Goal: Information Seeking & Learning: Compare options

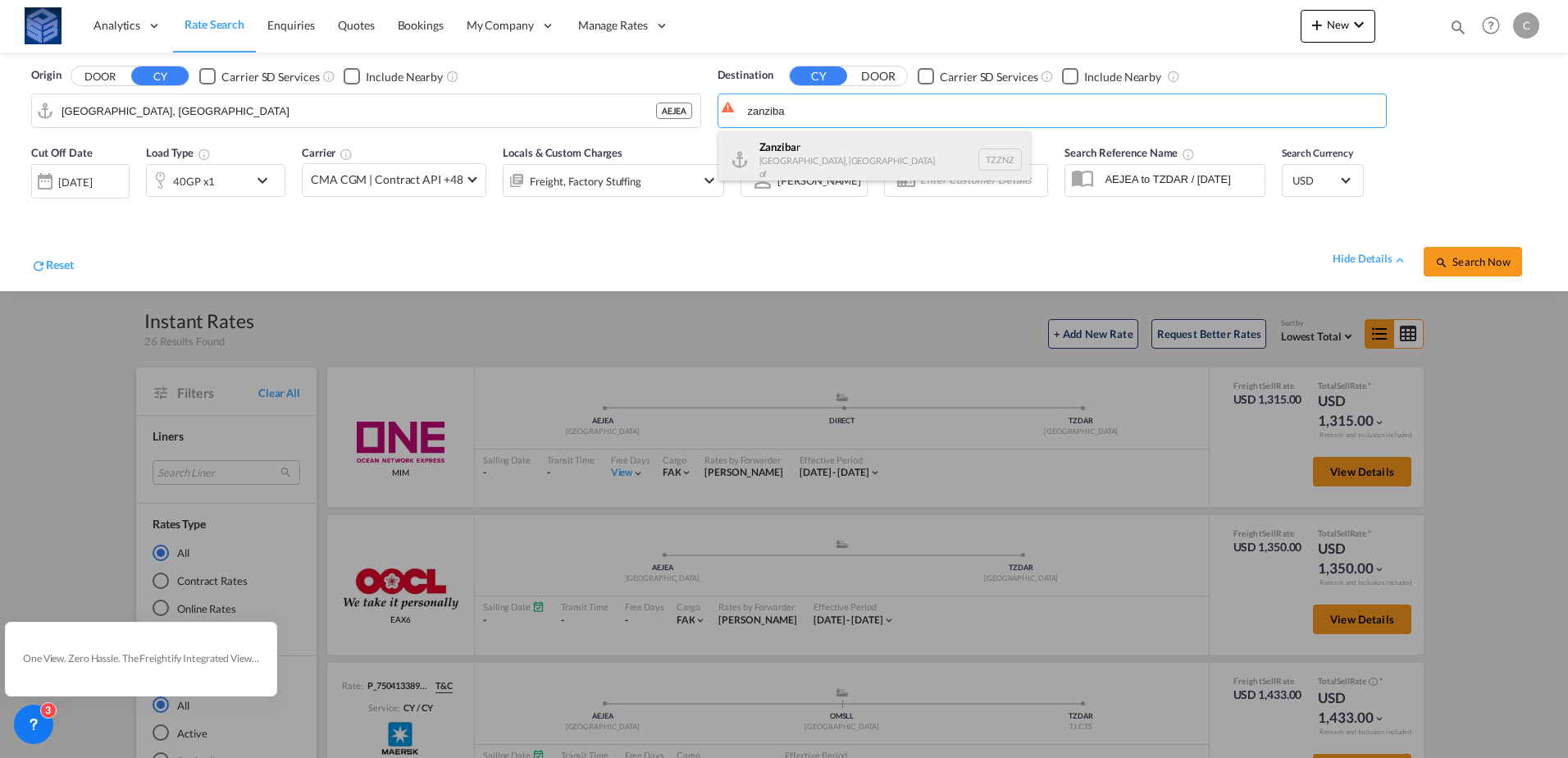
click at [866, 168] on div "Zanziba r [GEOGRAPHIC_DATA], [GEOGRAPHIC_DATA] of TZZNZ" at bounding box center [875, 159] width 312 height 56
type input "[GEOGRAPHIC_DATA], TZZNZ"
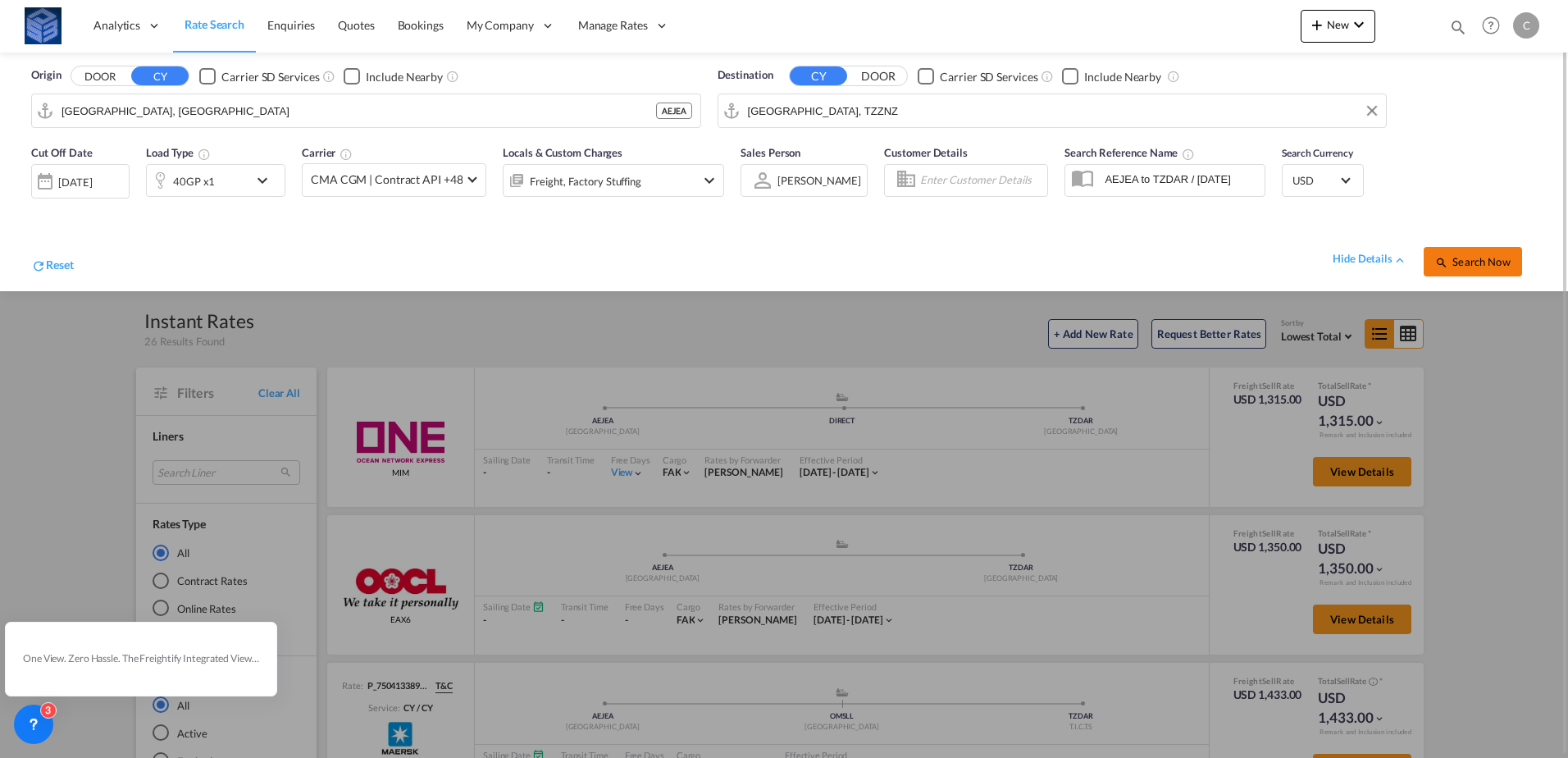
click at [1437, 256] on md-icon "icon-magnify" at bounding box center [1441, 263] width 13 height 13
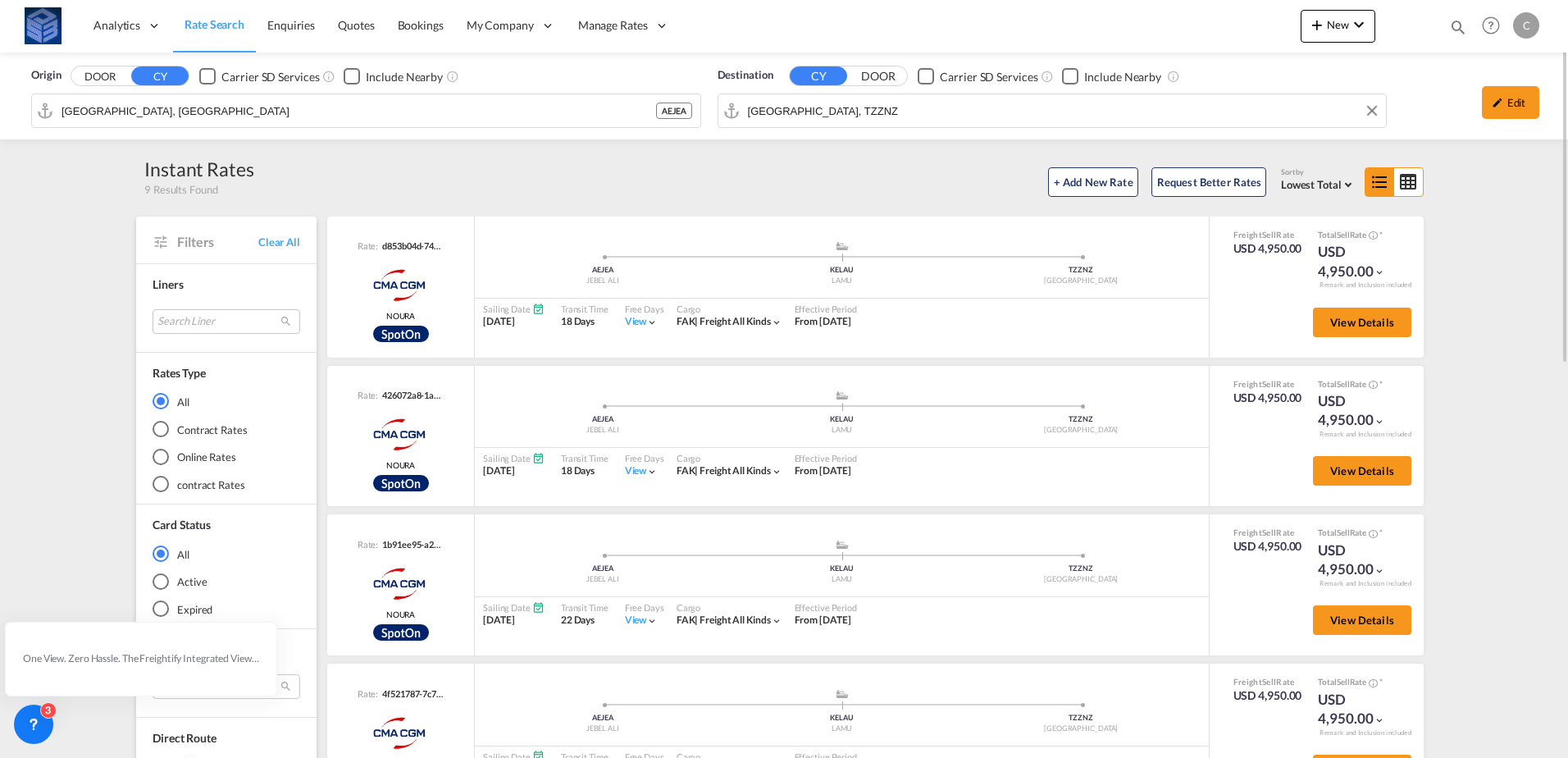
click at [954, 119] on input "[GEOGRAPHIC_DATA], TZZNZ" at bounding box center [1063, 111] width 631 height 24
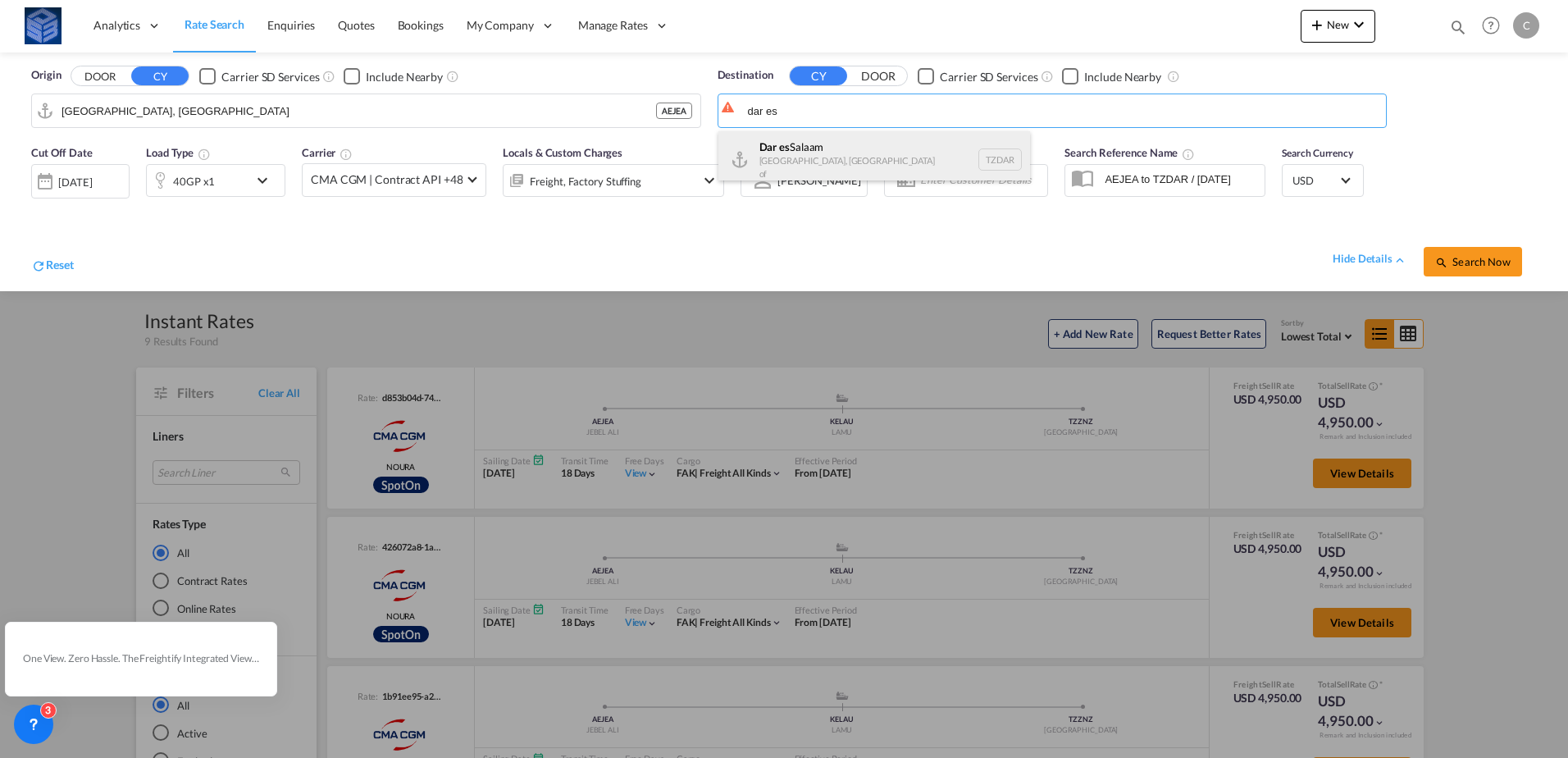
click at [847, 159] on div "[GEOGRAPHIC_DATA] [GEOGRAPHIC_DATA], [GEOGRAPHIC_DATA] TZDAR" at bounding box center [875, 159] width 312 height 56
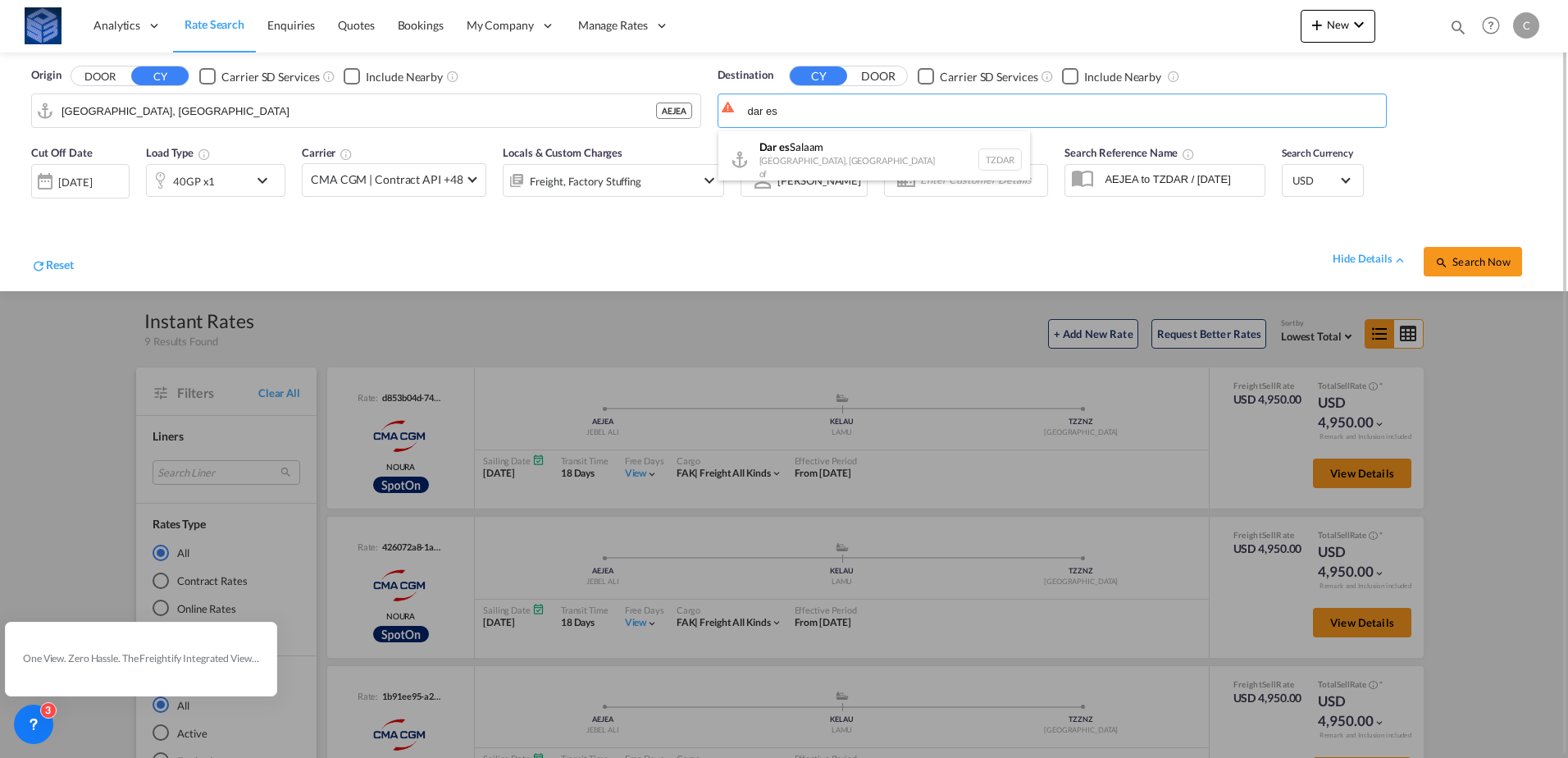
type input "[GEOGRAPHIC_DATA], TZDAR"
click at [1496, 260] on span "Search Now" at bounding box center [1472, 262] width 75 height 13
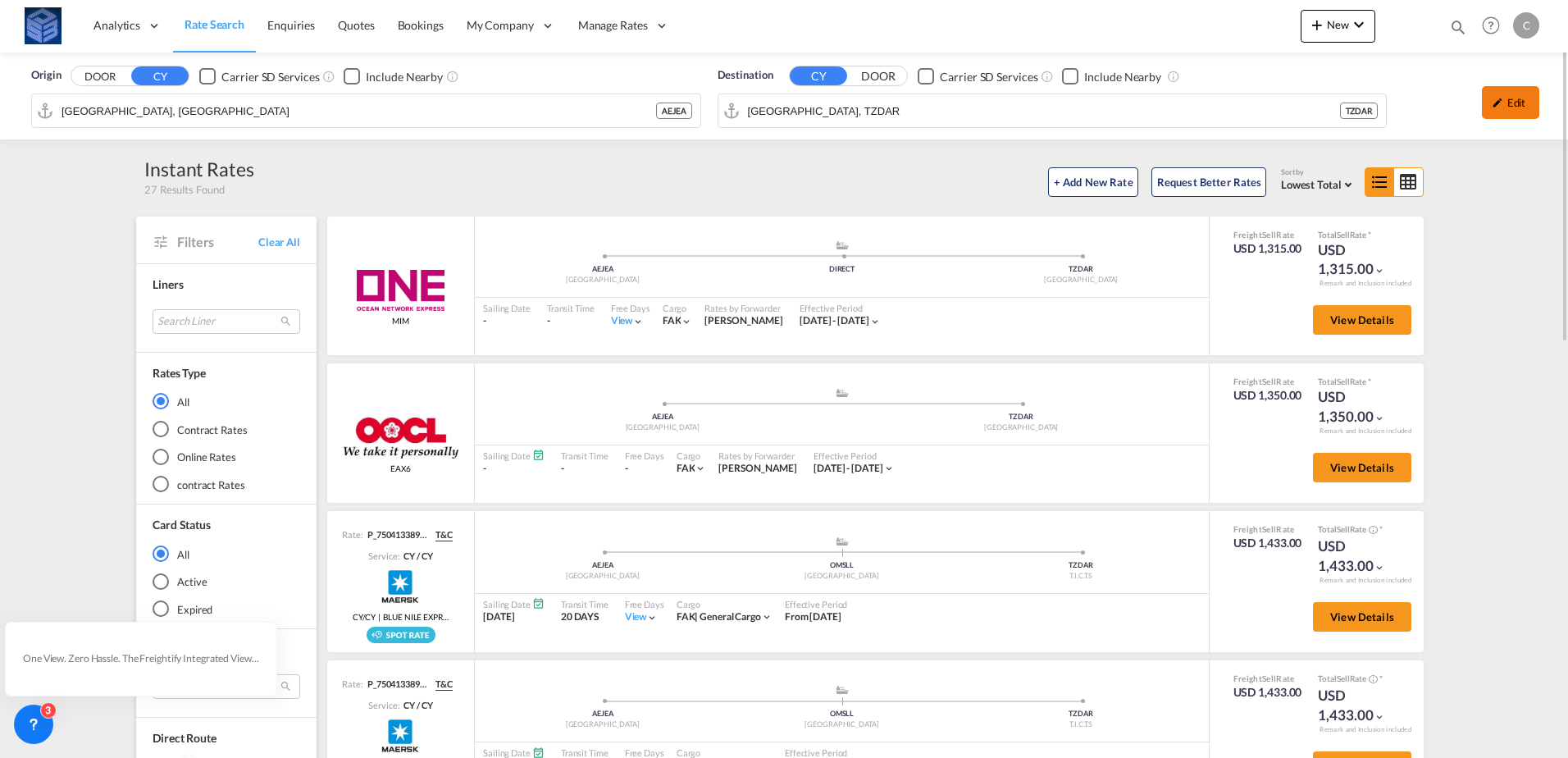
click at [1492, 106] on md-icon "icon-pencil" at bounding box center [1498, 102] width 11 height 11
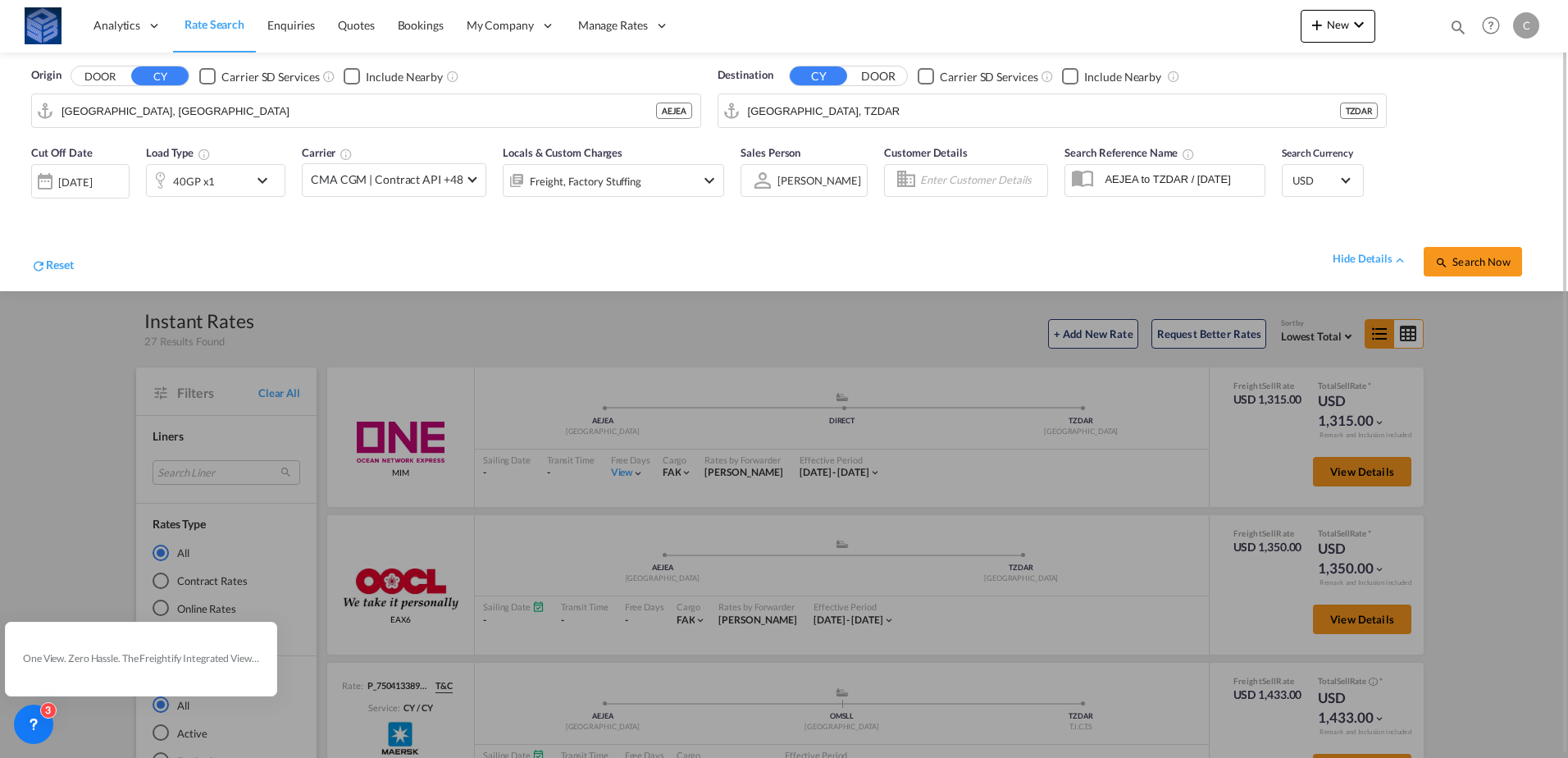
click at [251, 187] on div "40GP x1" at bounding box center [216, 180] width 140 height 33
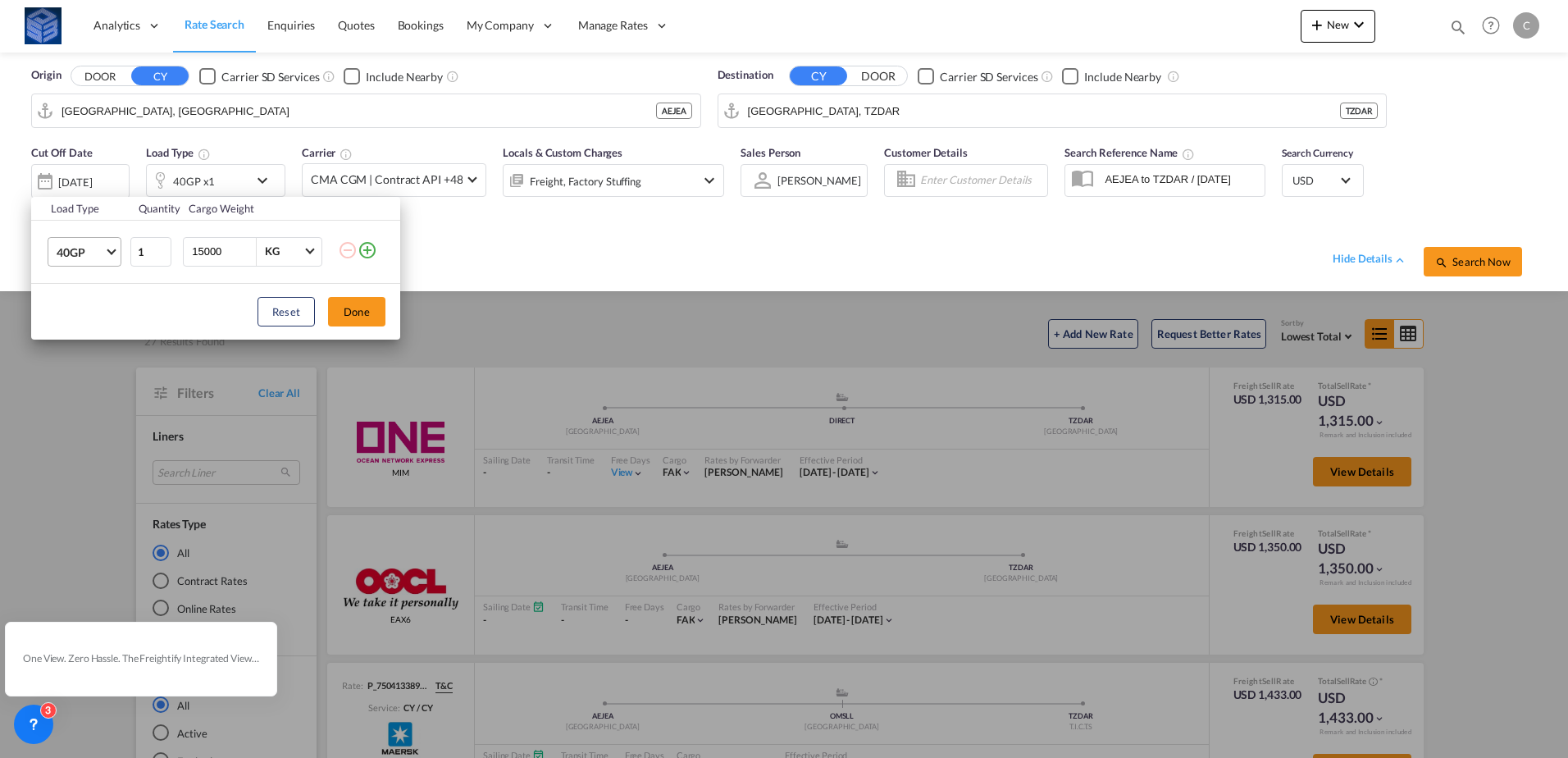
click at [62, 250] on span "40GP" at bounding box center [80, 251] width 48 height 16
click at [85, 218] on md-option "20GP" at bounding box center [99, 212] width 112 height 39
click at [344, 319] on button "Done" at bounding box center [357, 311] width 57 height 29
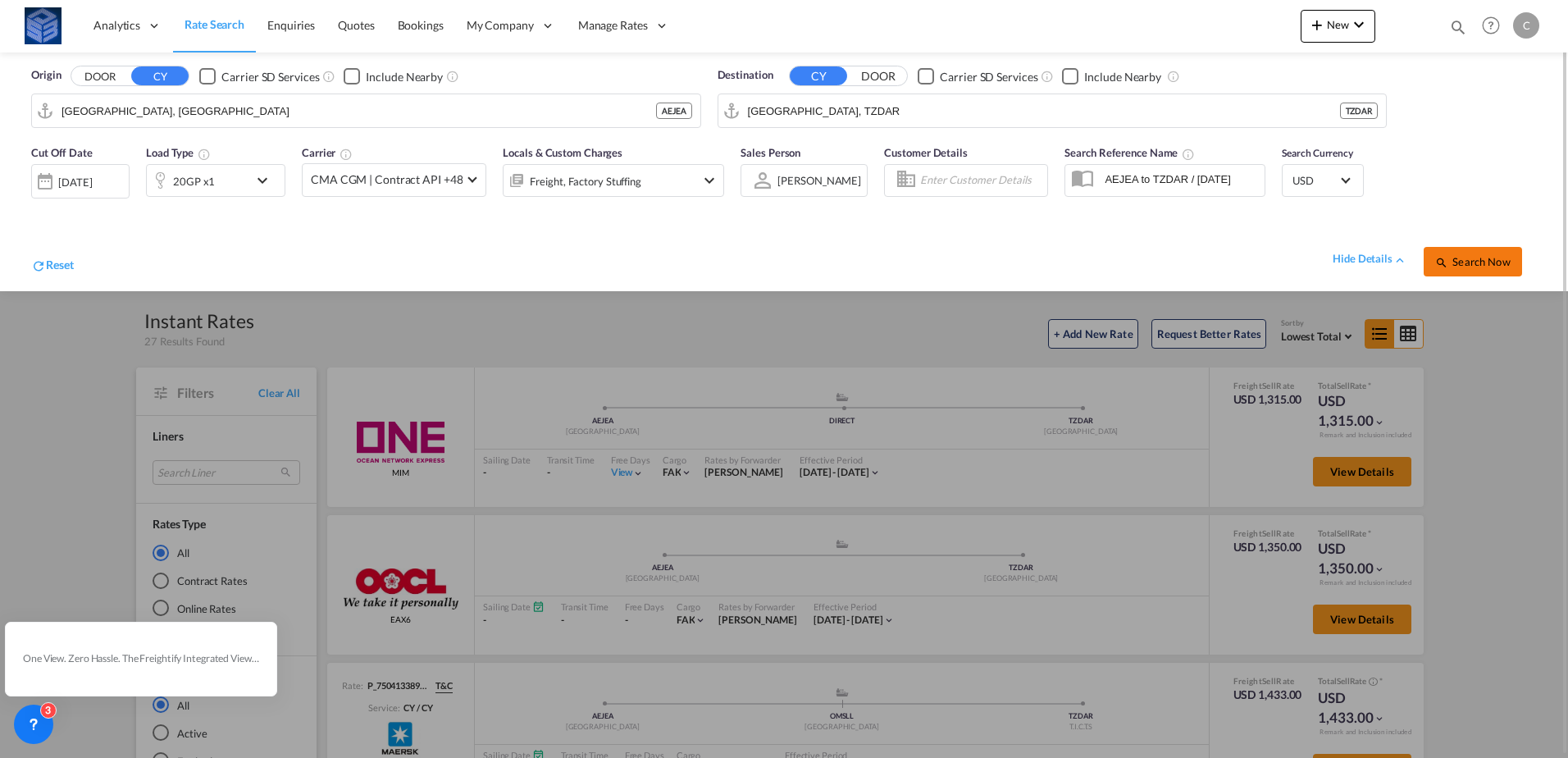
click at [1456, 257] on span "Search Now" at bounding box center [1472, 262] width 75 height 13
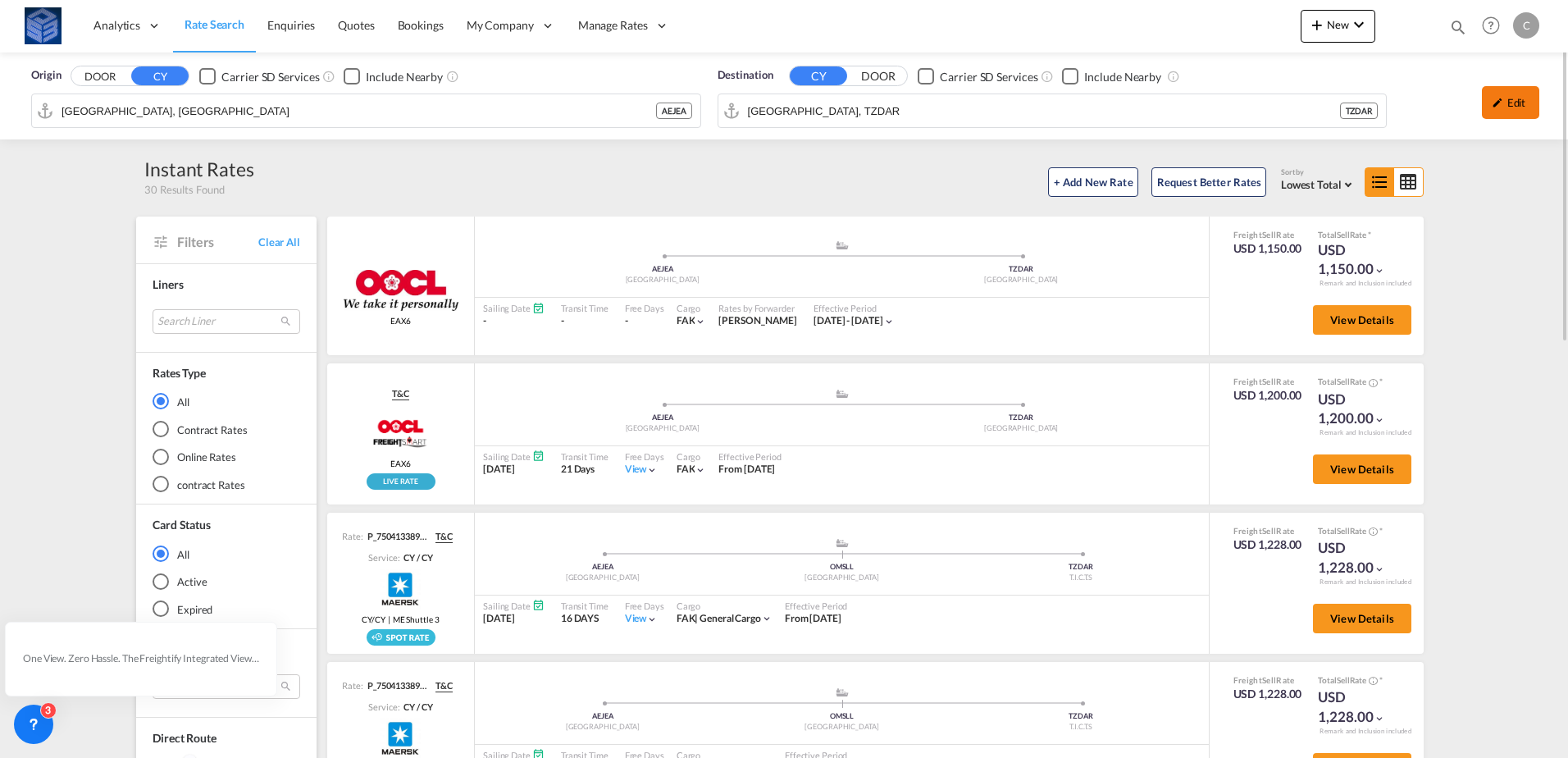
click at [1522, 101] on div "Edit" at bounding box center [1510, 102] width 57 height 33
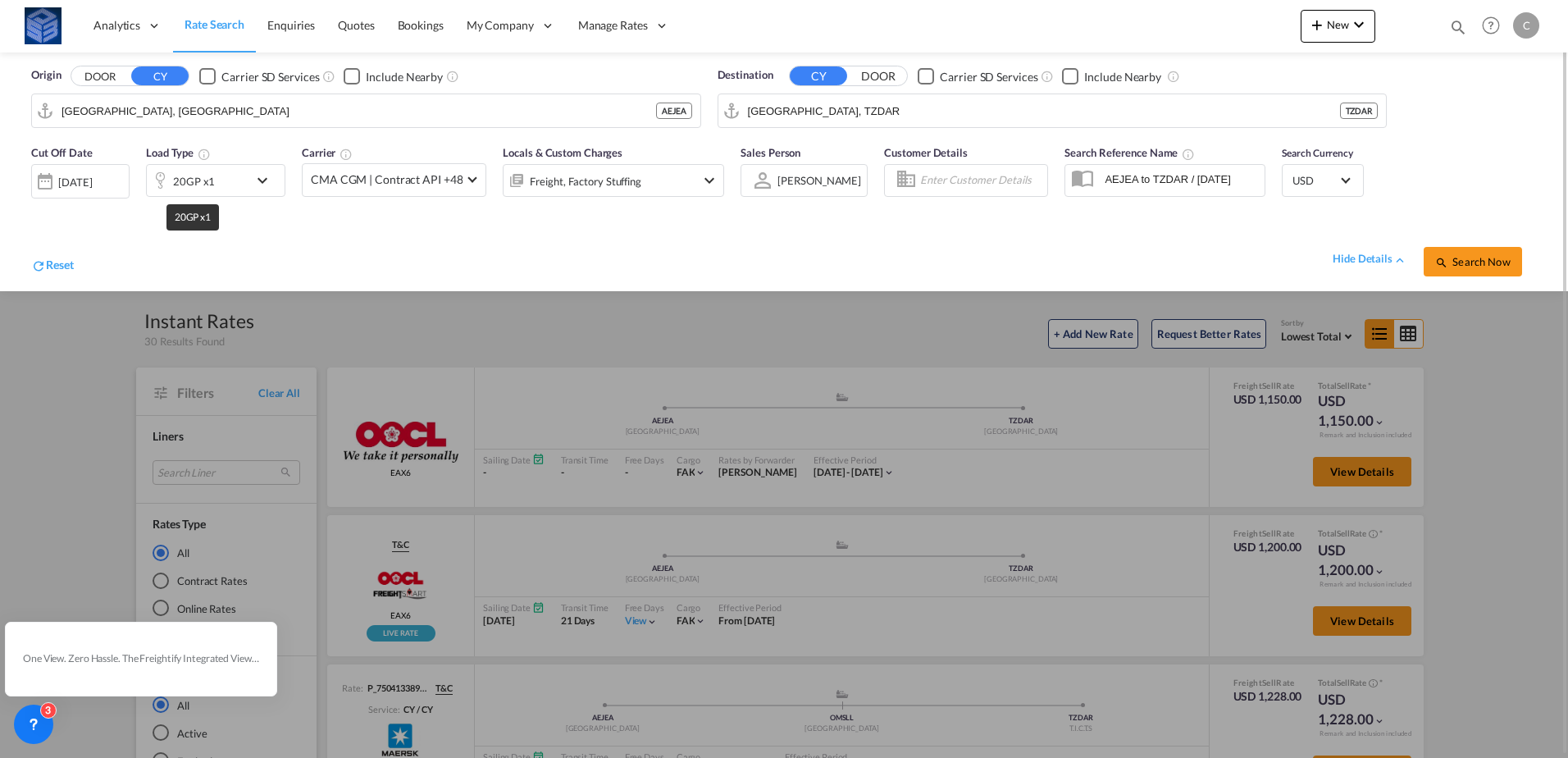
click at [185, 183] on div "20GP x1" at bounding box center [193, 181] width 42 height 23
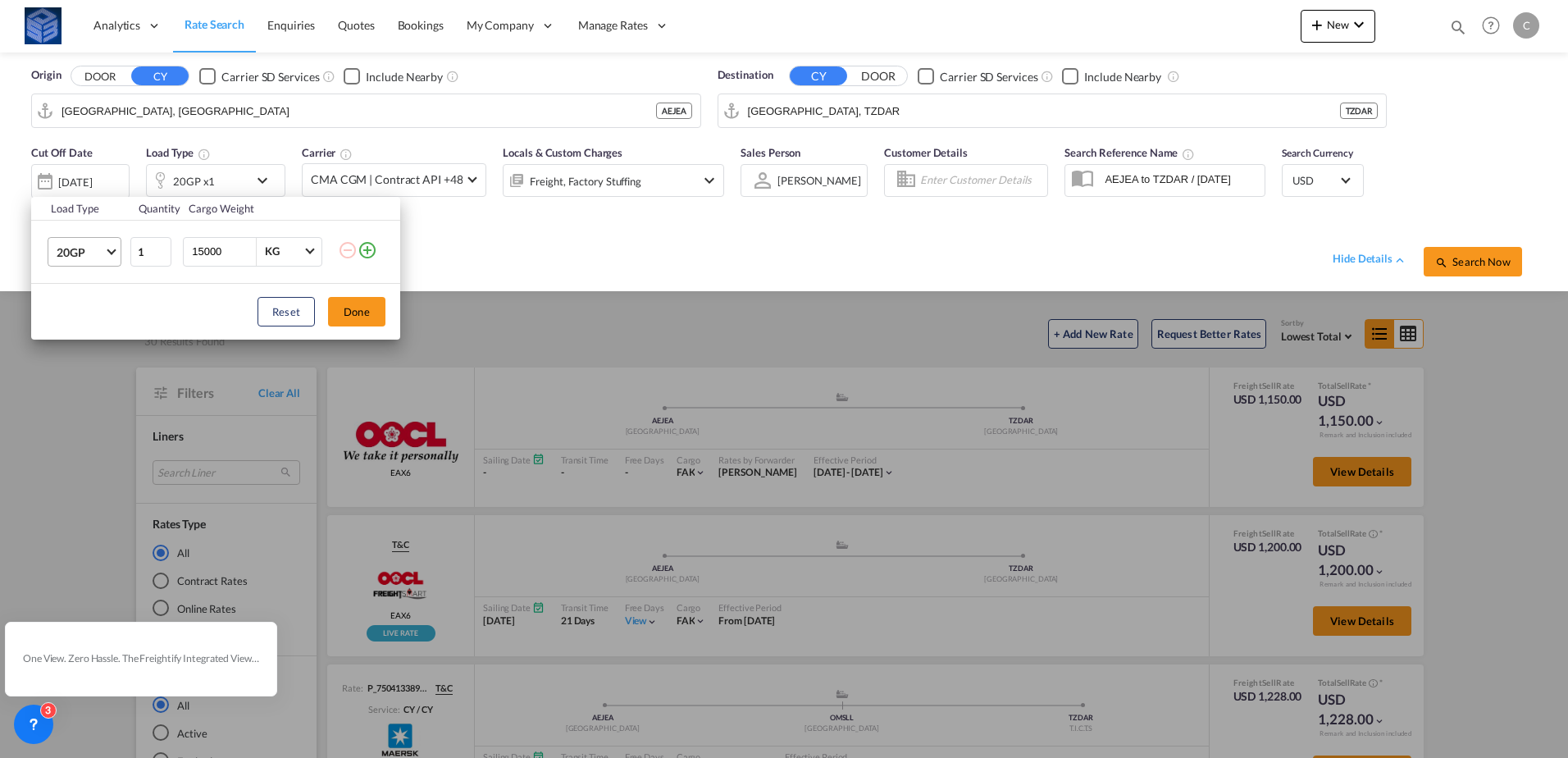
click at [78, 255] on span "20GP" at bounding box center [80, 251] width 48 height 16
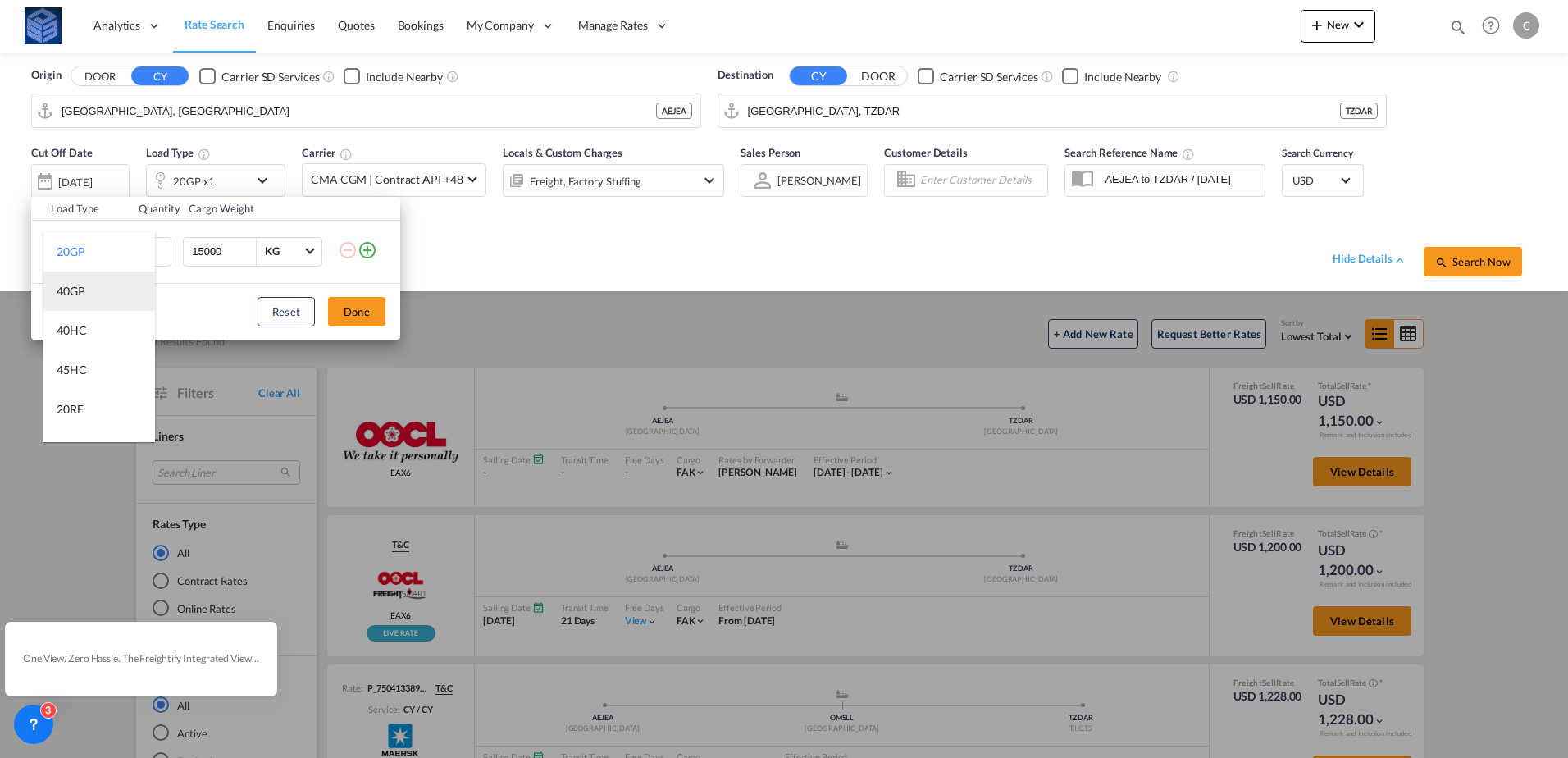
click at [76, 297] on div "40GP" at bounding box center [70, 291] width 29 height 16
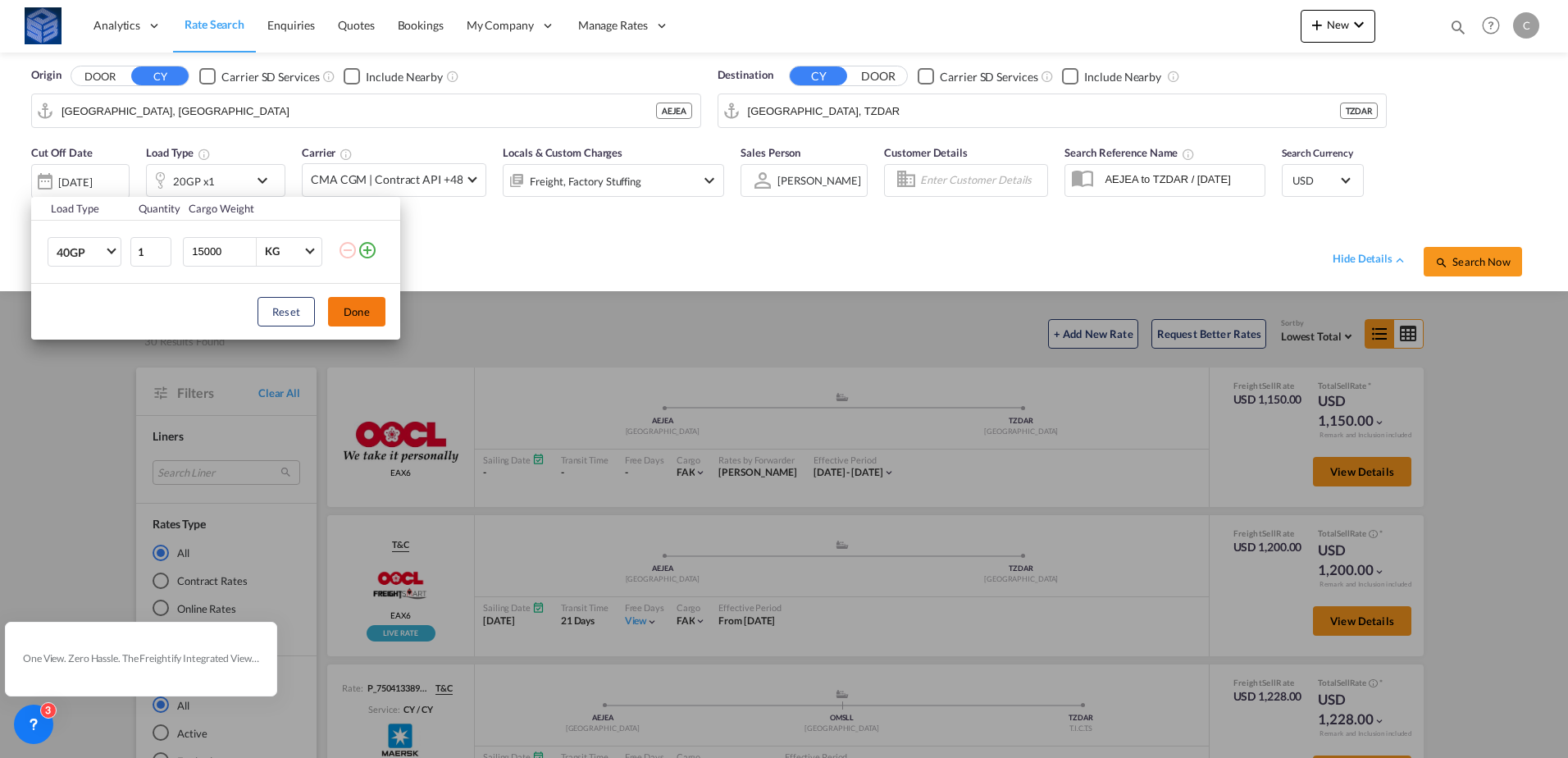
click at [351, 308] on button "Done" at bounding box center [357, 311] width 57 height 29
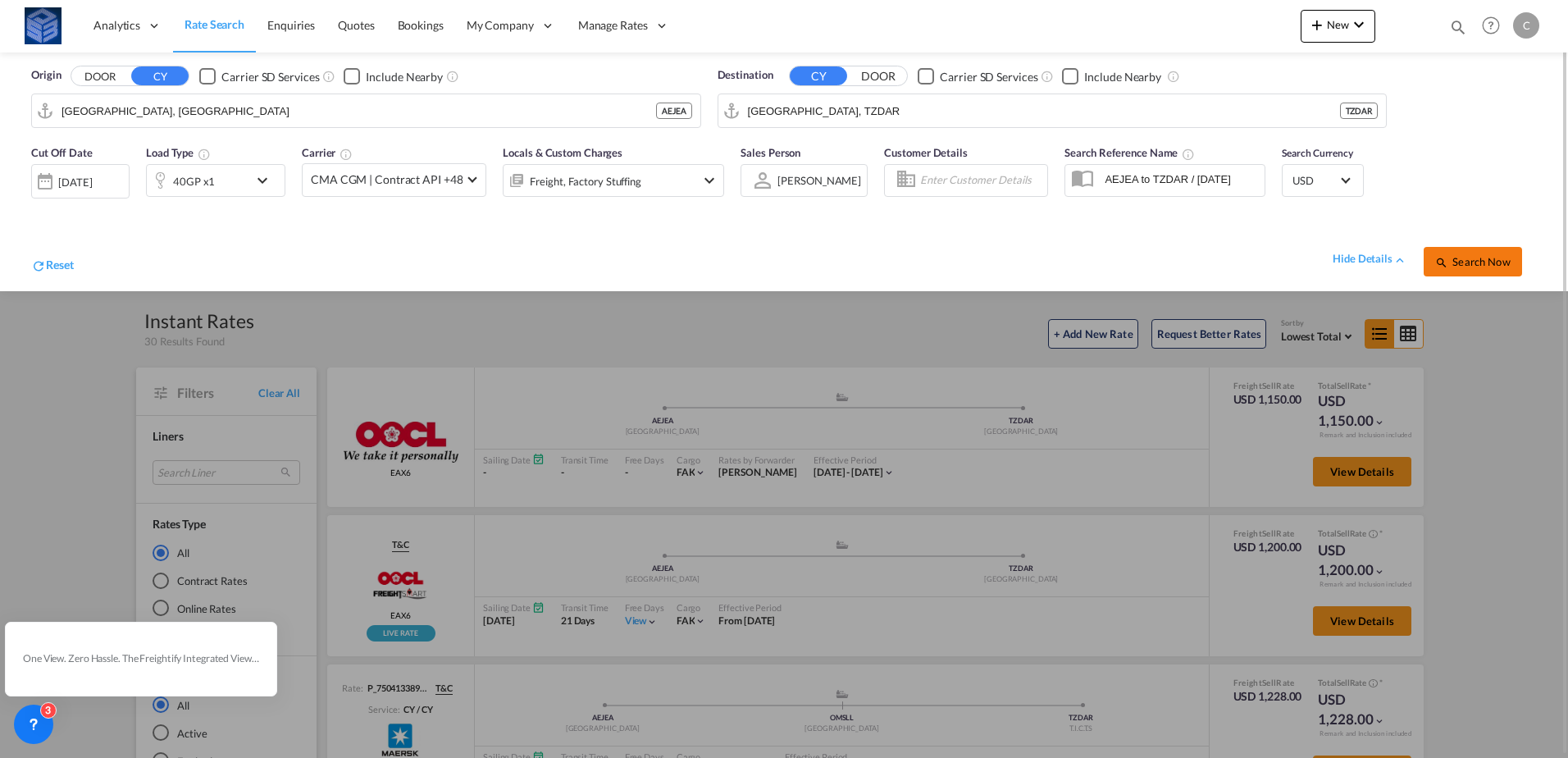
click at [1447, 263] on md-icon "icon-magnify" at bounding box center [1441, 263] width 13 height 13
